Goal: Information Seeking & Learning: Check status

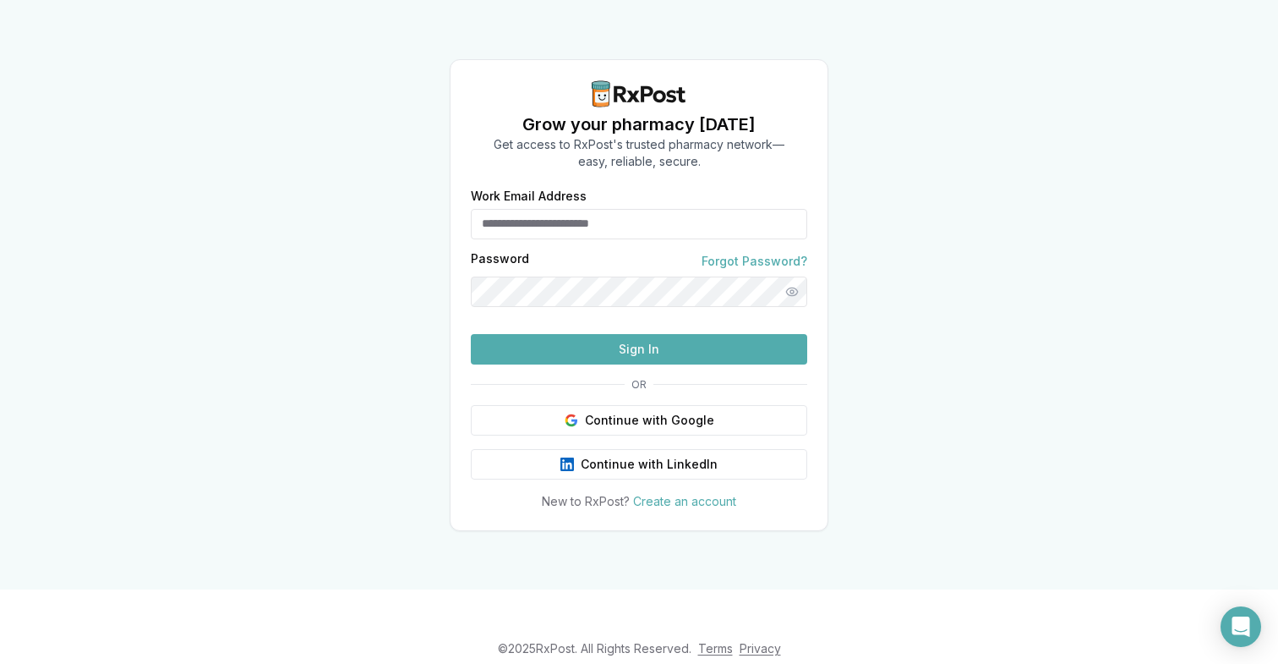
type input "**********"
click at [593, 364] on button "Sign In" at bounding box center [639, 349] width 336 height 30
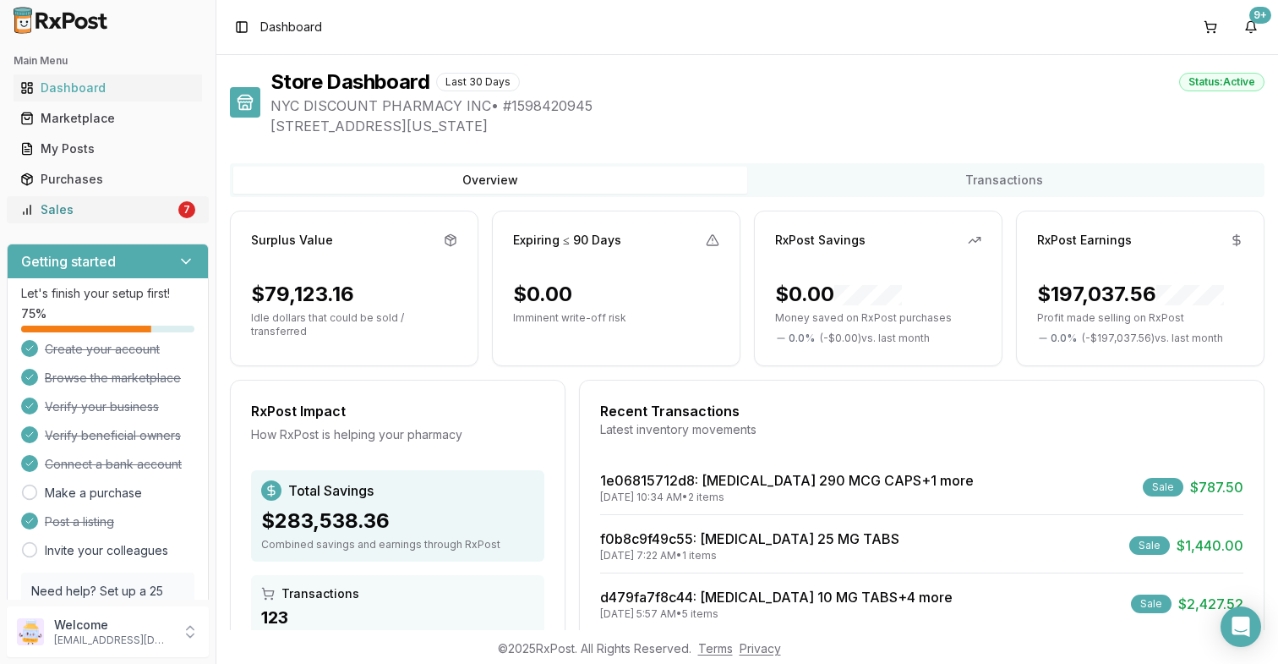
click at [181, 209] on div "7" at bounding box center [186, 209] width 17 height 17
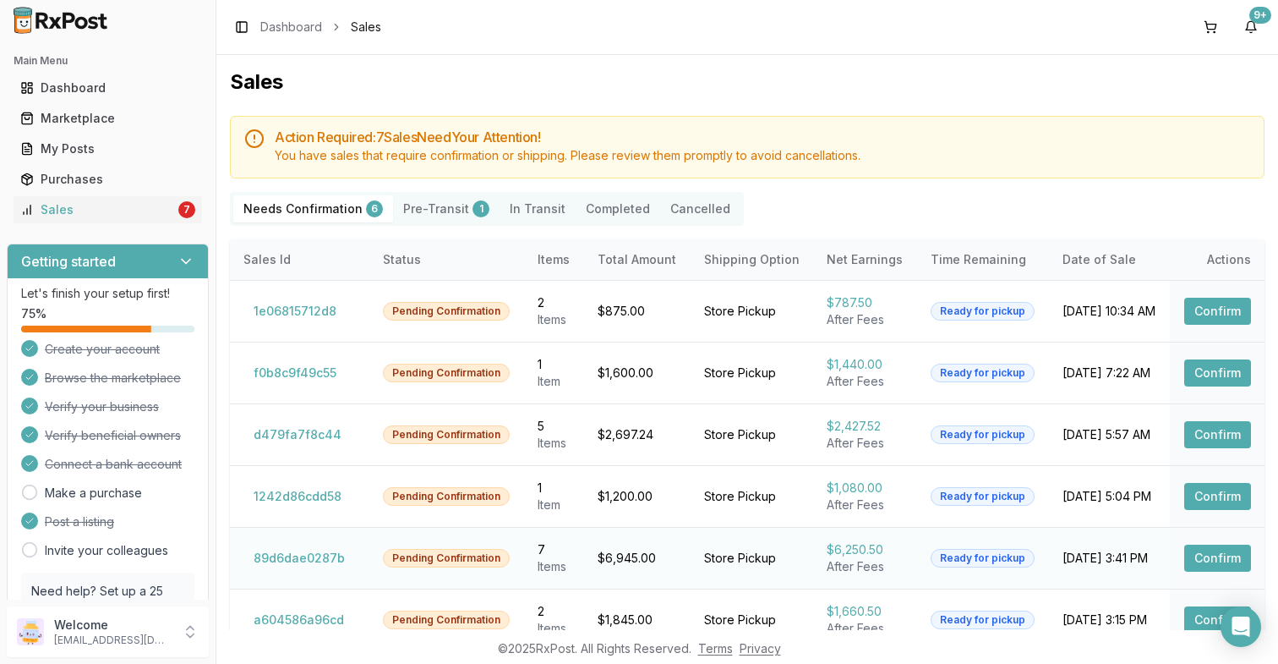
scroll to position [104, 0]
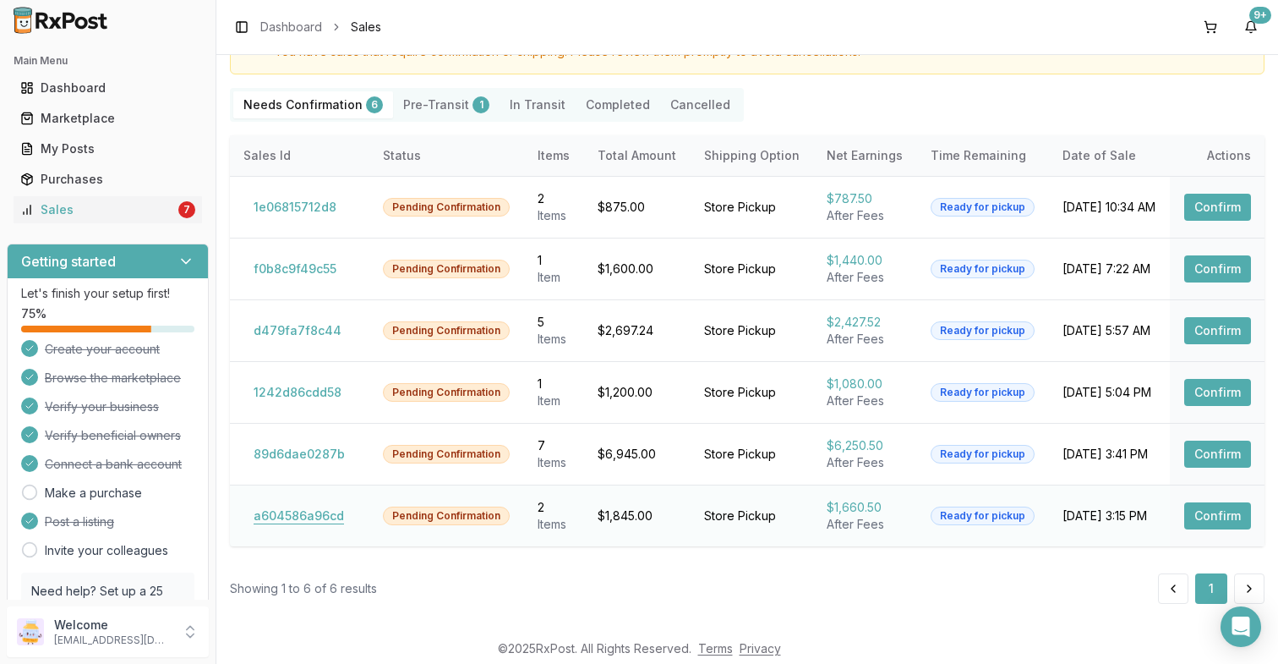
click at [298, 514] on button "a604586a96cd" at bounding box center [298, 515] width 111 height 27
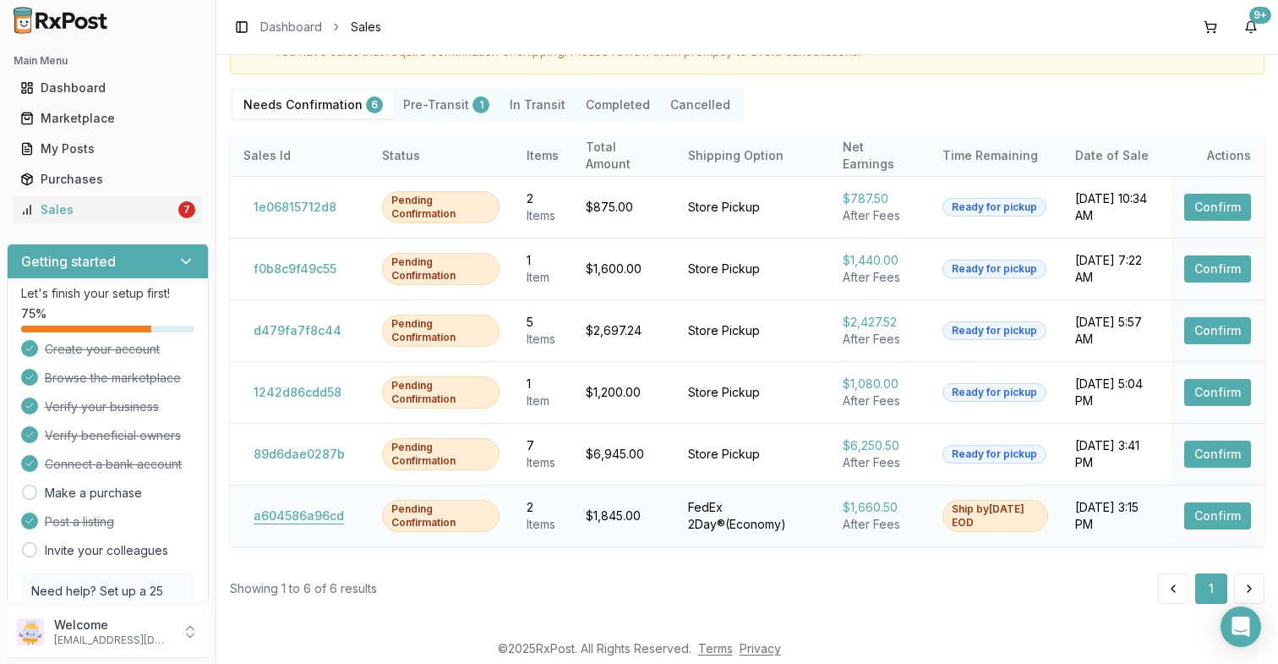
click at [320, 511] on button "a604586a96cd" at bounding box center [298, 515] width 111 height 27
click at [325, 513] on button "a604586a96cd" at bounding box center [298, 515] width 111 height 27
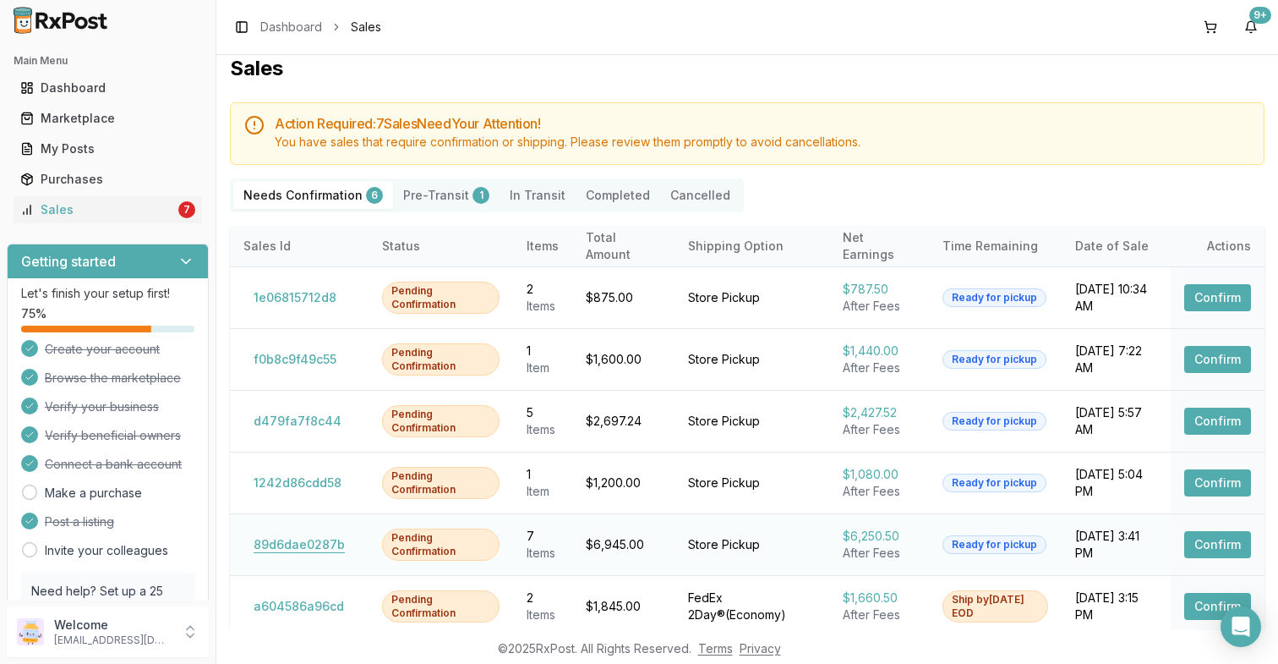
click at [309, 547] on button "89d6dae0287b" at bounding box center [299, 544] width 112 height 27
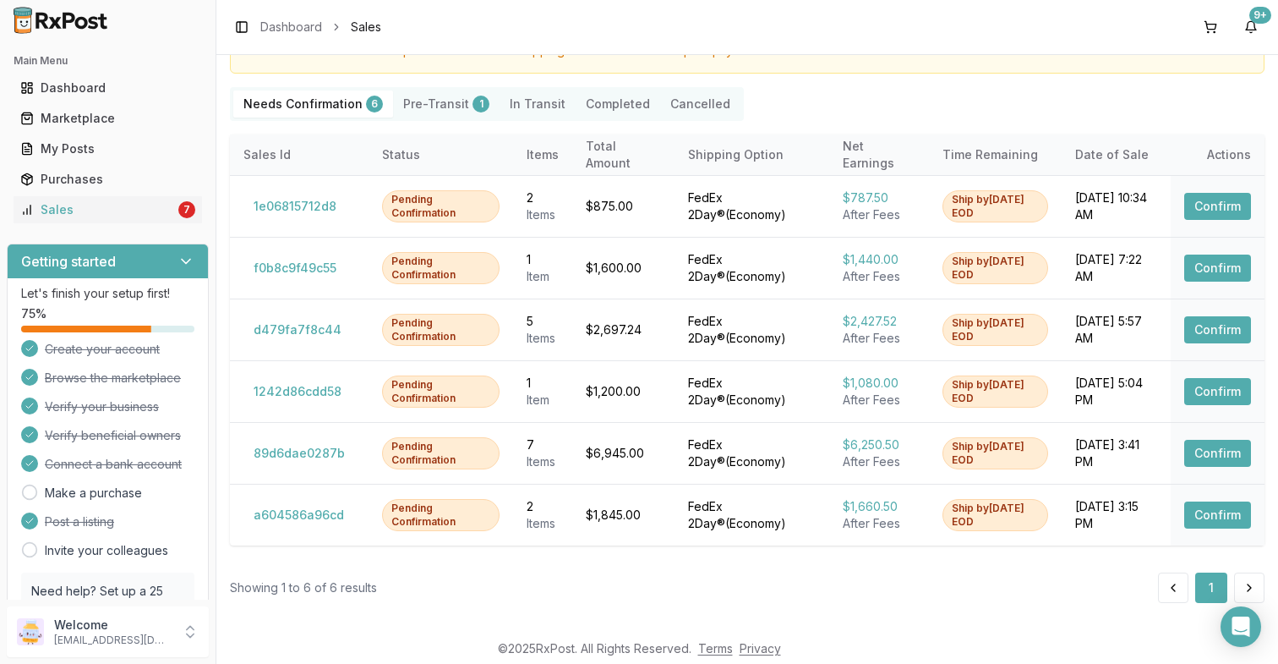
scroll to position [104, 0]
click at [302, 374] on td "1242d86cdd58" at bounding box center [299, 392] width 139 height 62
click at [302, 385] on button "1242d86cdd58" at bounding box center [297, 392] width 108 height 27
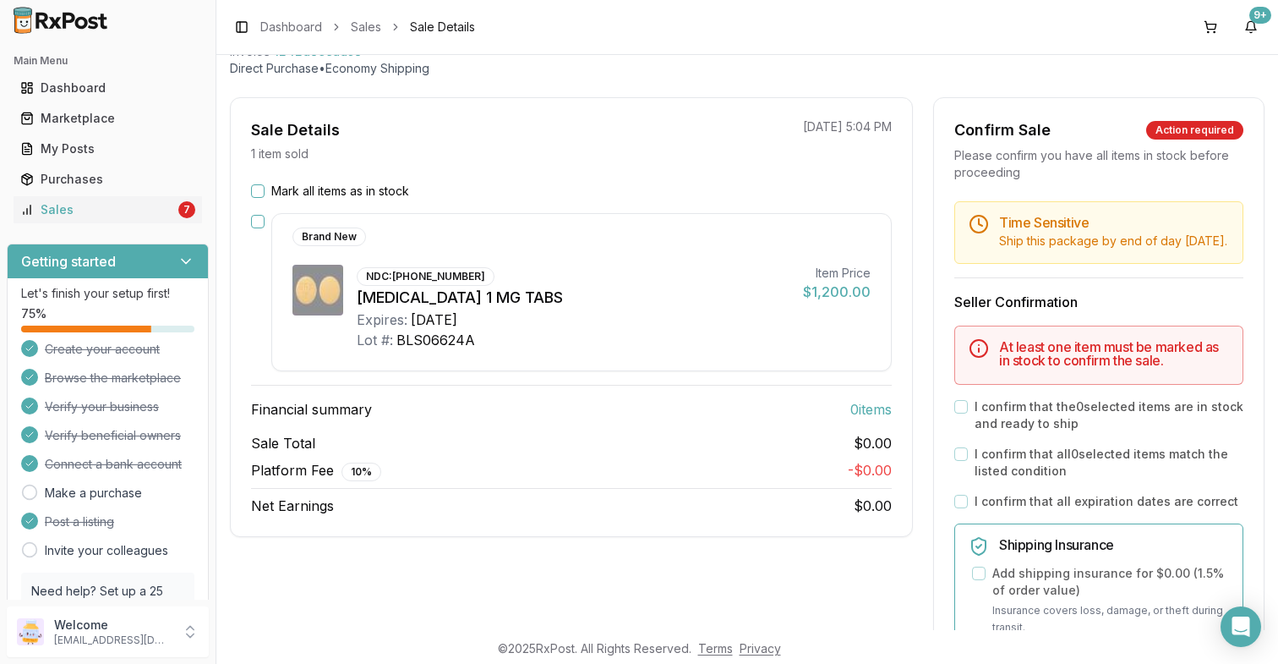
scroll to position [104, 0]
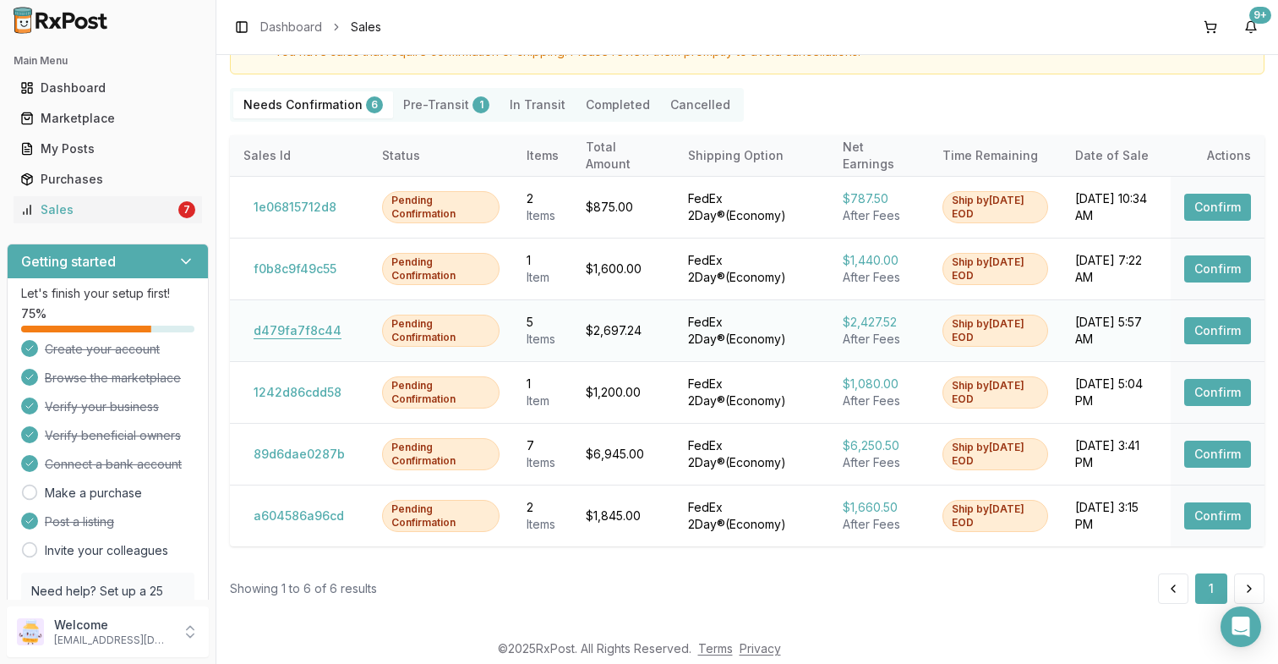
click at [313, 326] on button "d479fa7f8c44" at bounding box center [297, 330] width 108 height 27
click at [292, 273] on button "f0b8c9f49c55" at bounding box center [294, 268] width 103 height 27
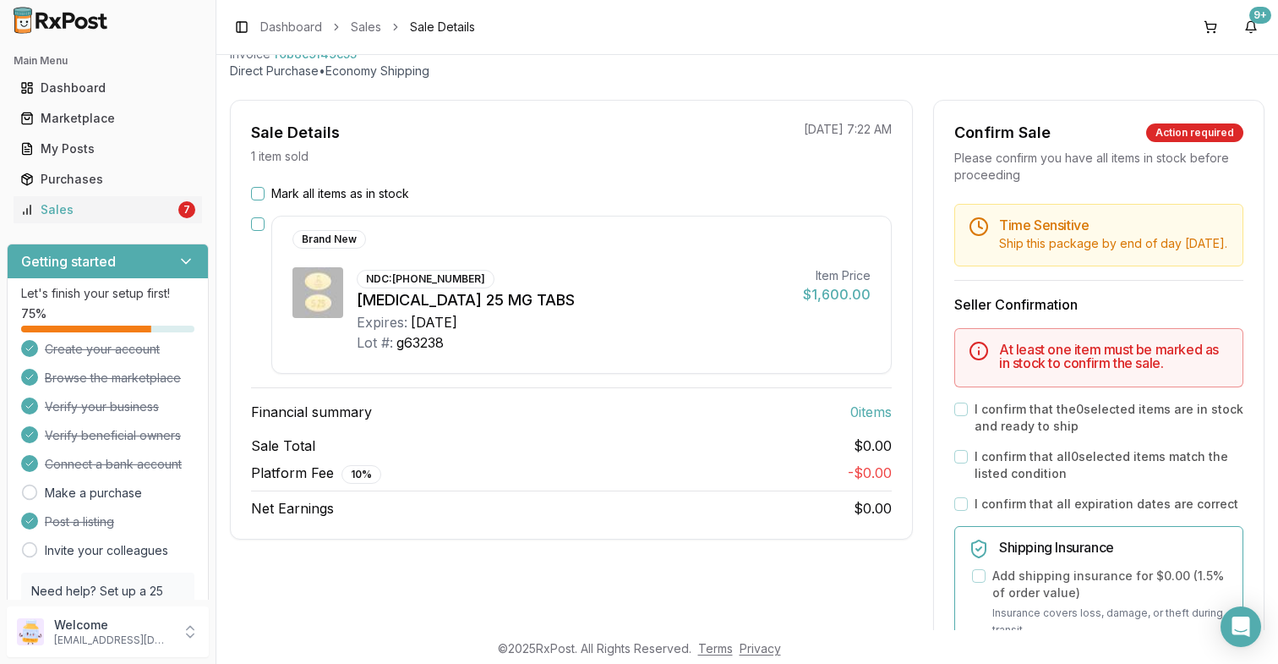
scroll to position [14, 0]
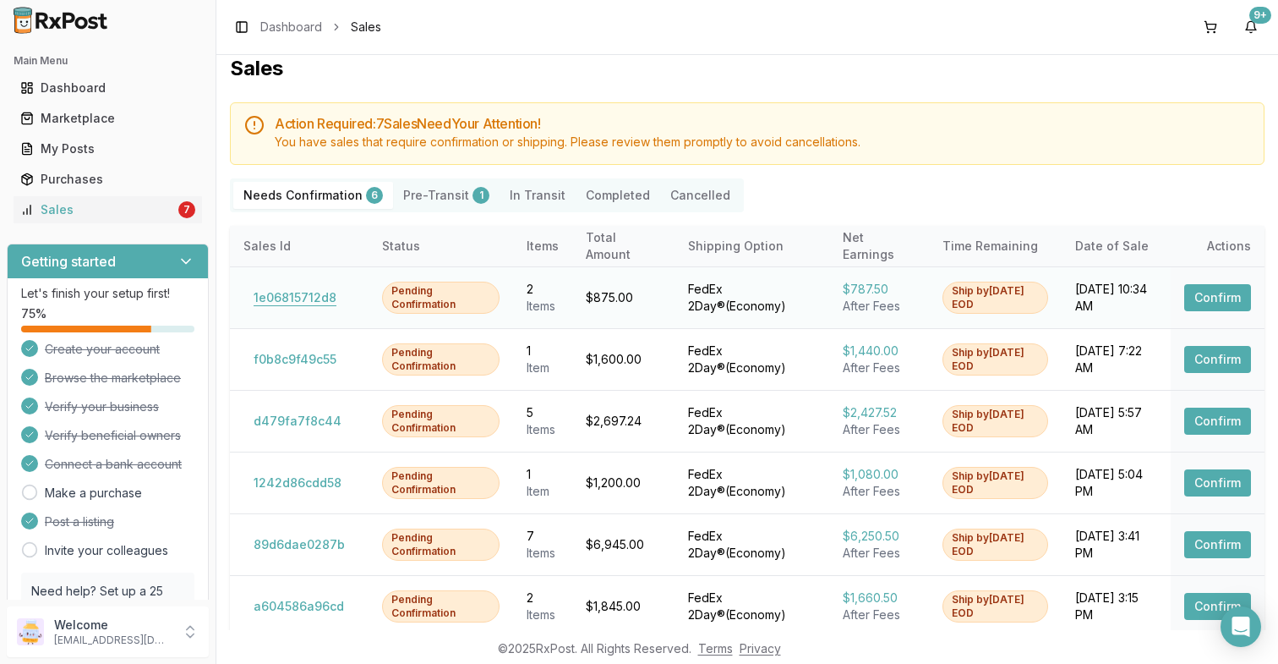
click at [315, 301] on button "1e06815712d8" at bounding box center [294, 297] width 103 height 27
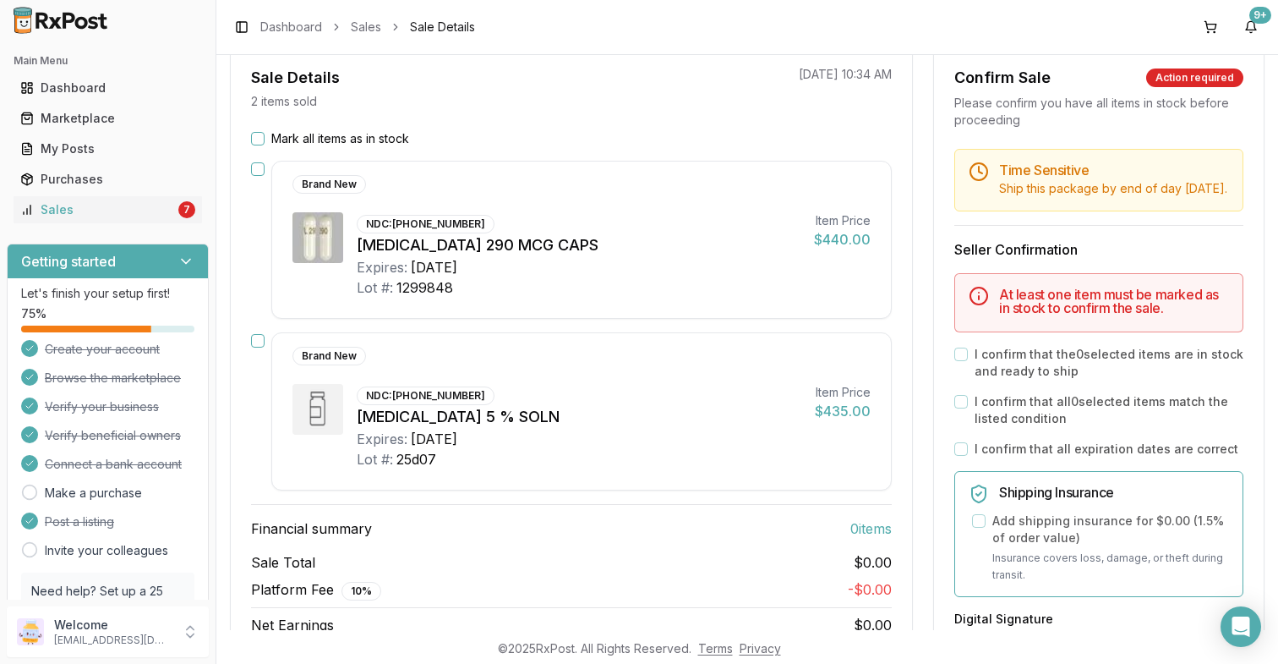
scroll to position [104, 0]
